Goal: Understand process/instructions

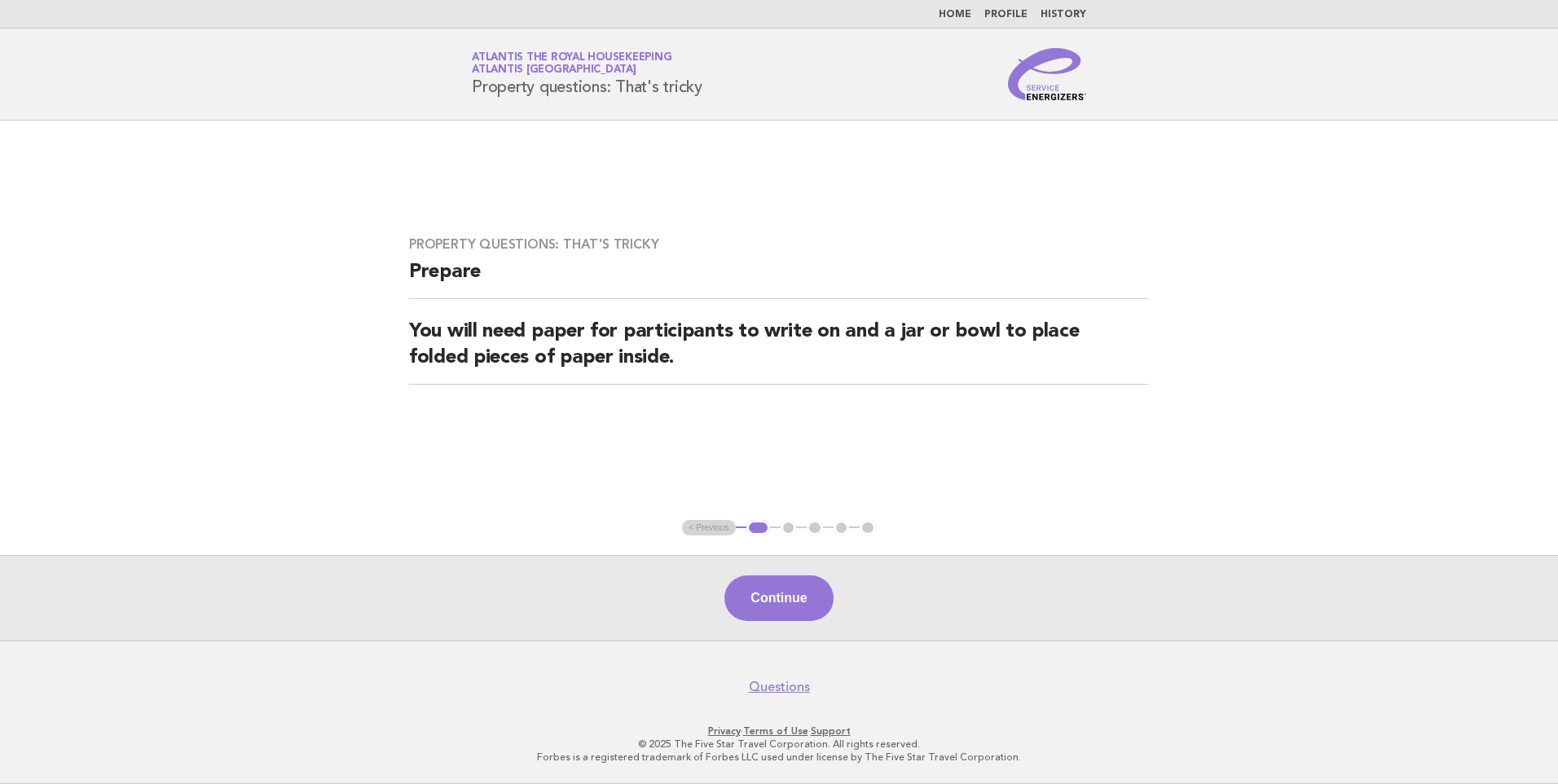
click at [967, 16] on link "Home" at bounding box center [955, 15] width 33 height 10
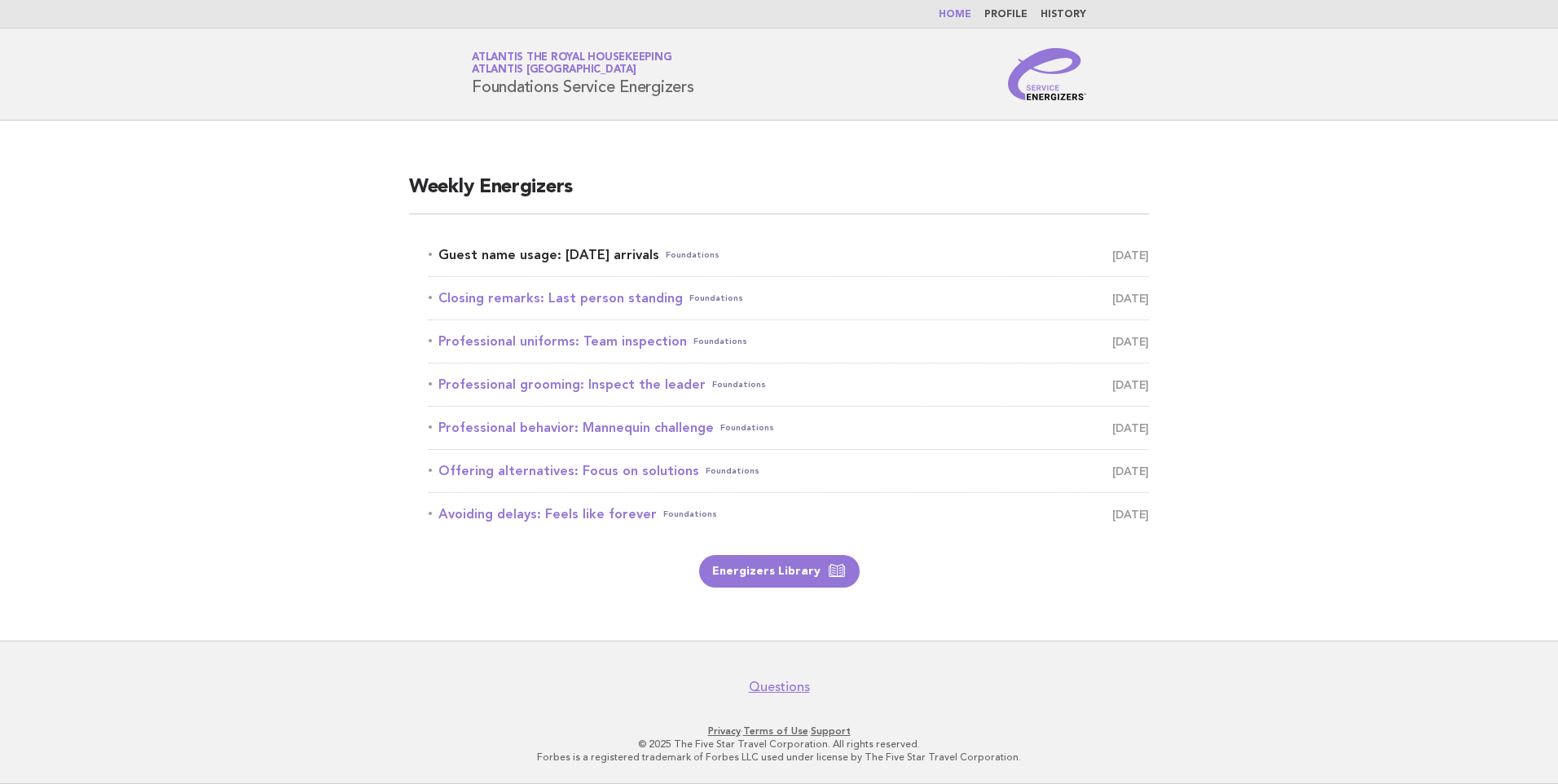
click at [632, 253] on link "Guest name usage: Today's arrivals Foundations September 1" at bounding box center [789, 255] width 721 height 23
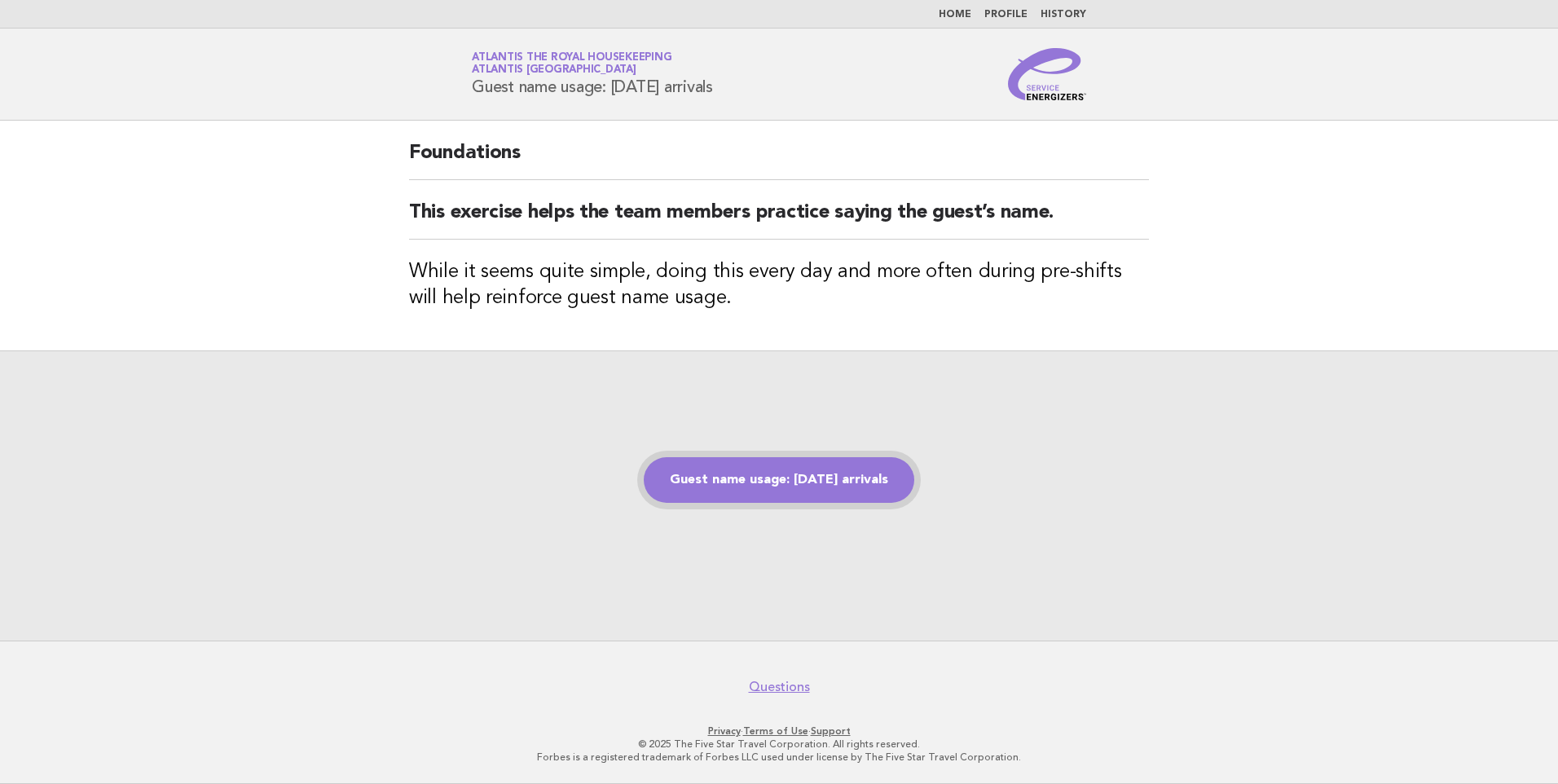
click at [843, 492] on link "Guest name usage: Today's arrivals" at bounding box center [779, 480] width 271 height 45
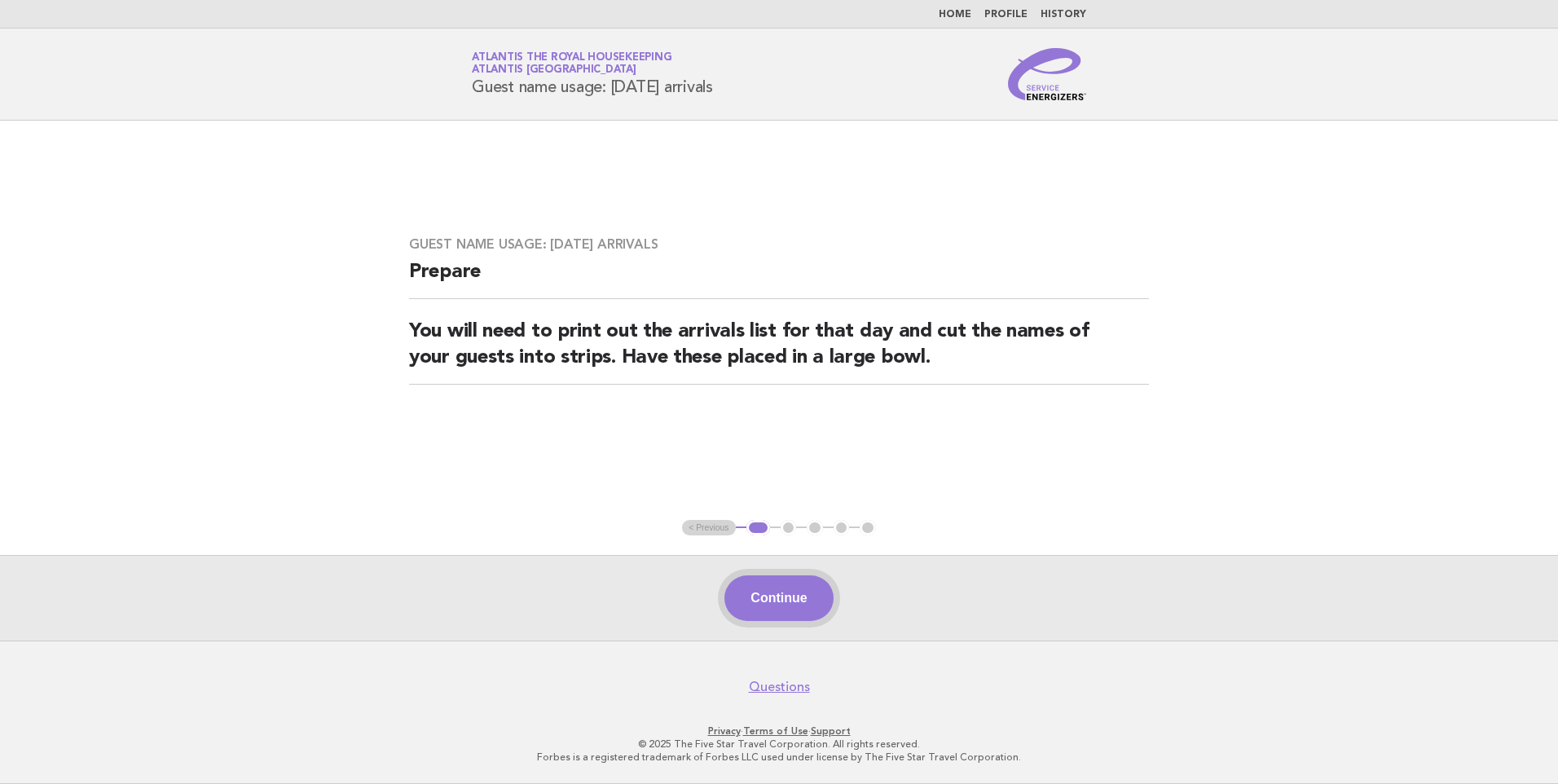
click at [794, 594] on button "Continue" at bounding box center [779, 597] width 108 height 45
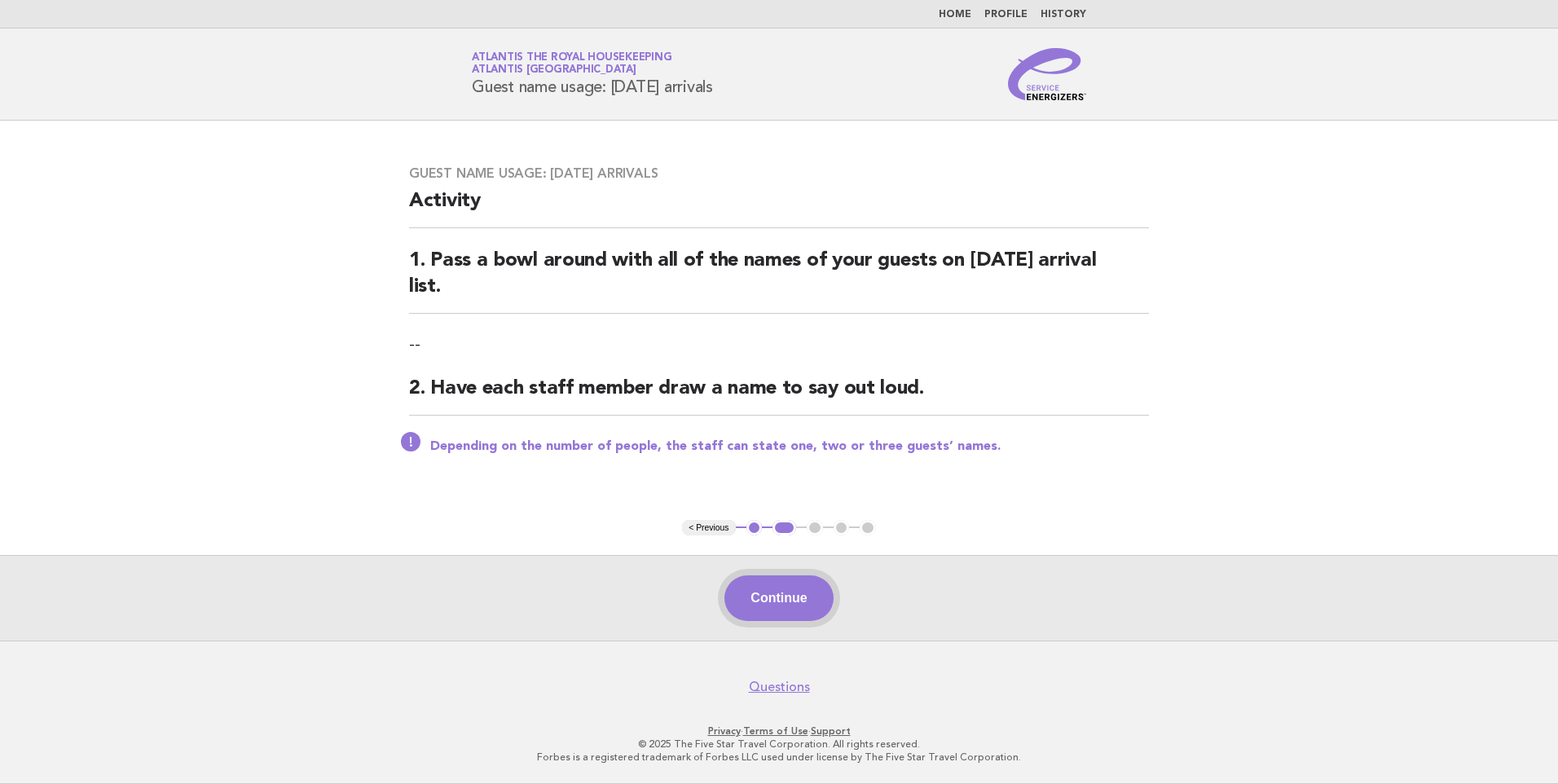
click at [800, 599] on button "Continue" at bounding box center [779, 597] width 108 height 45
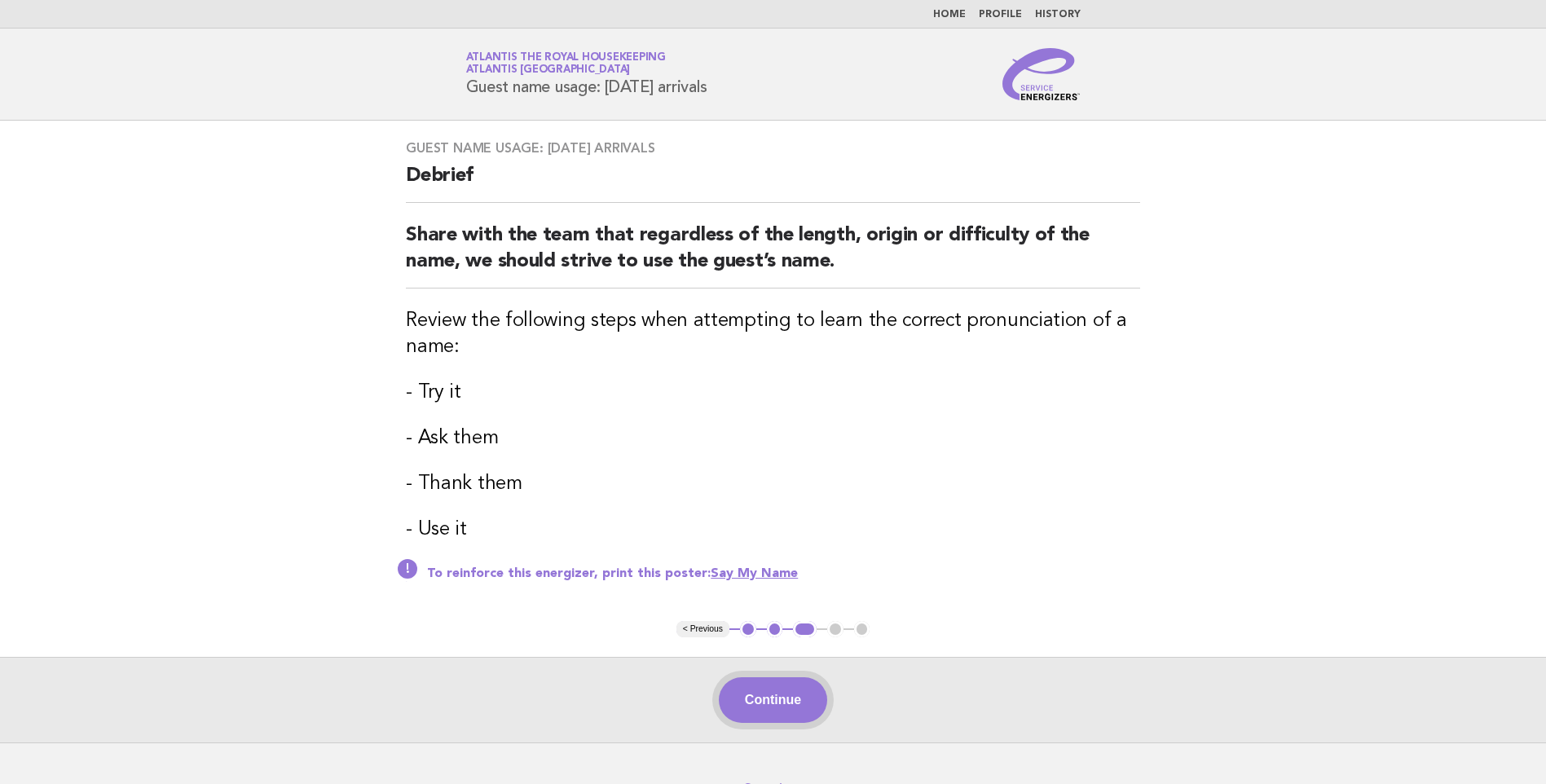
click at [768, 692] on button "Continue" at bounding box center [773, 700] width 108 height 45
